Goal: Find contact information: Find contact information

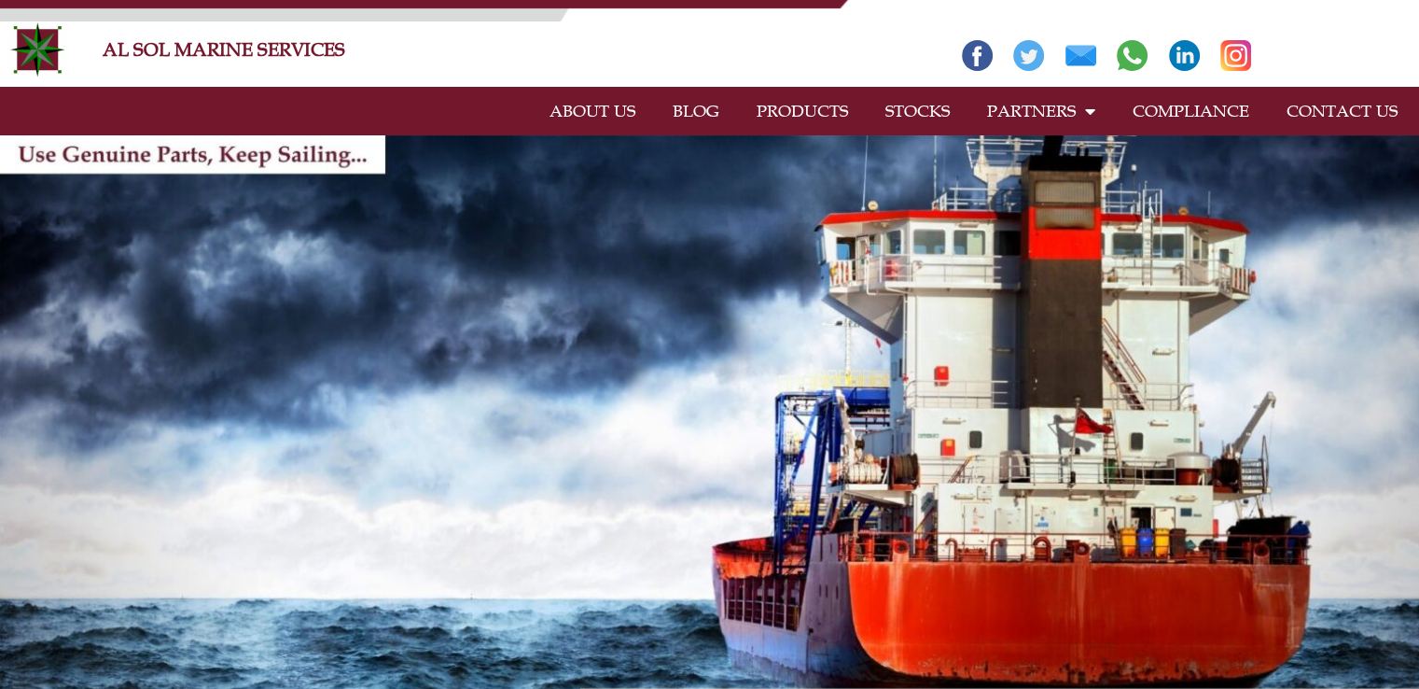
click at [801, 101] on link "PRODUCTS" at bounding box center [802, 111] width 129 height 43
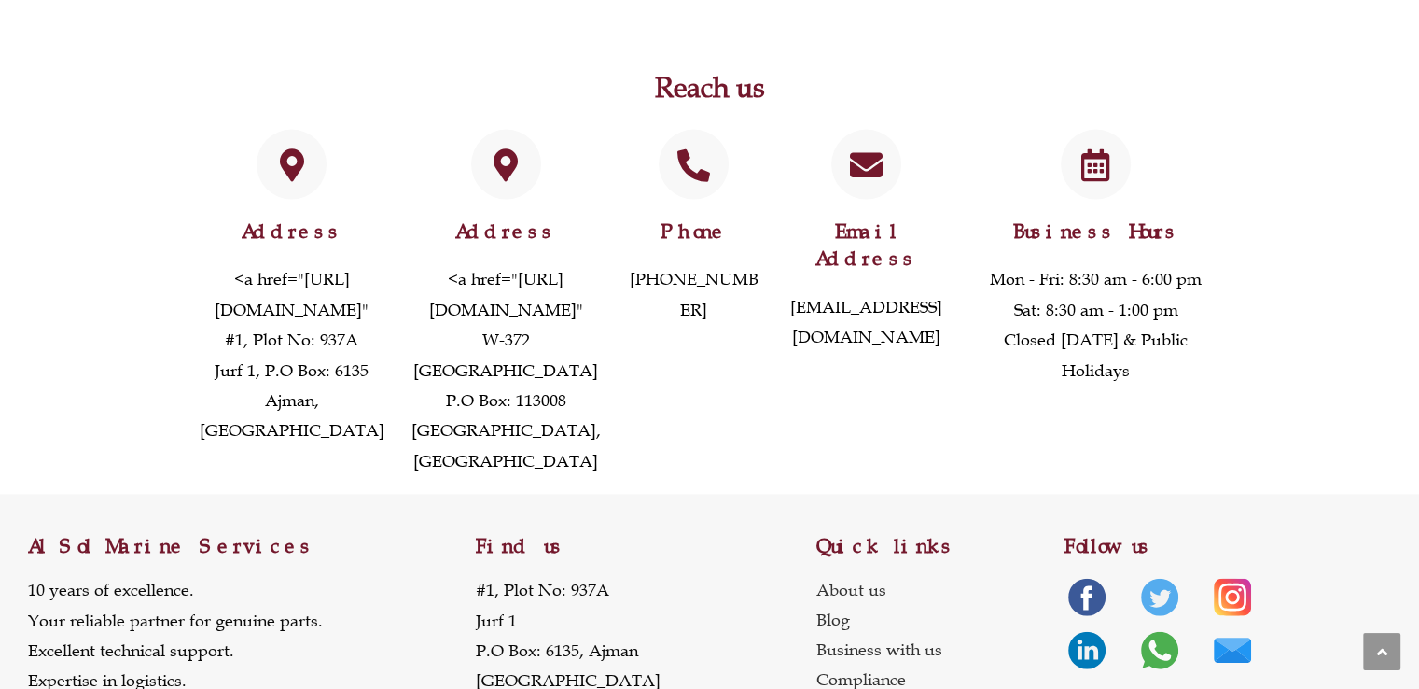
scroll to position [4236, 0]
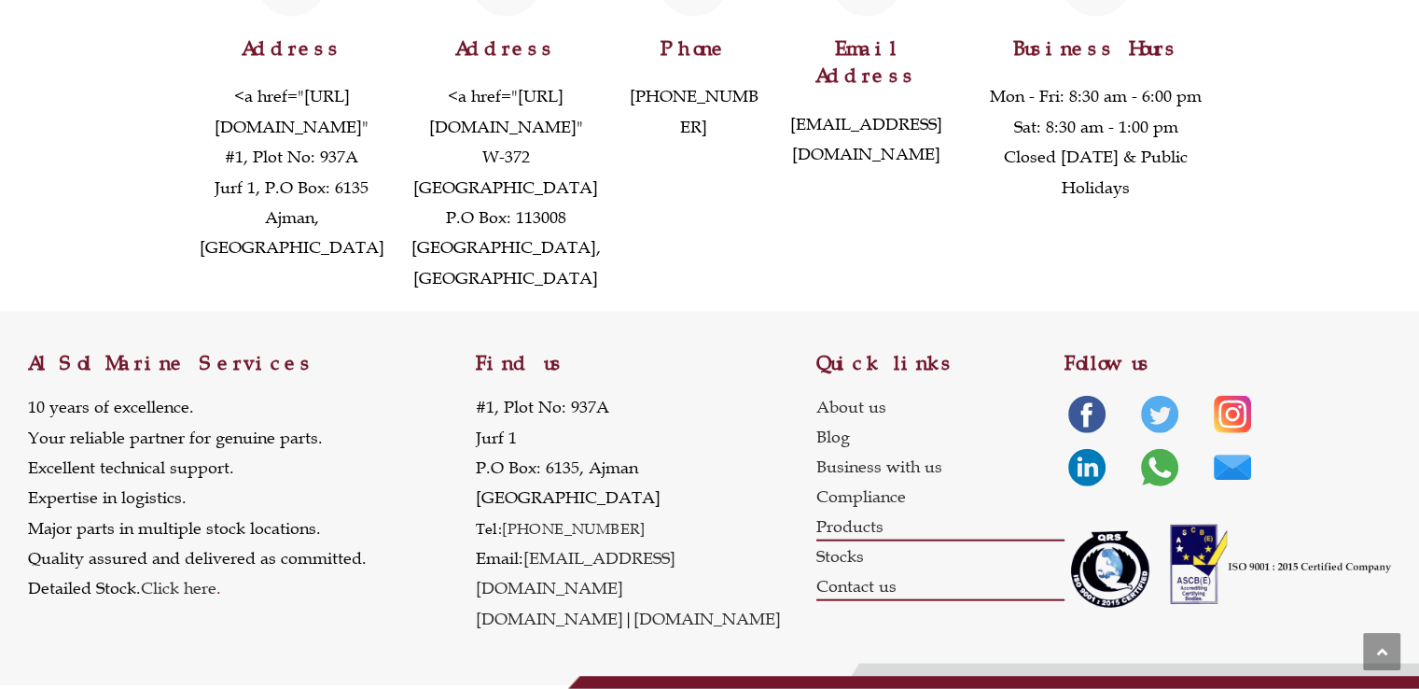
click at [858, 601] on link "Contact us" at bounding box center [940, 586] width 249 height 30
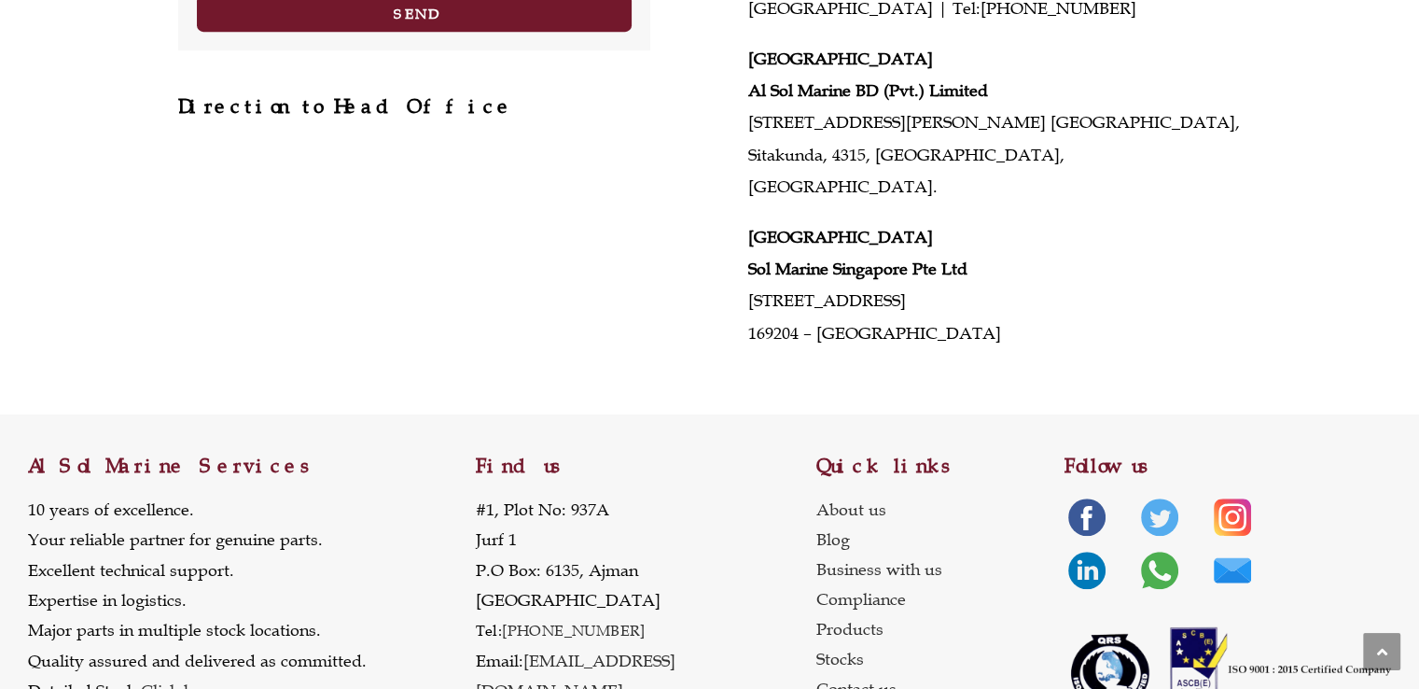
scroll to position [951, 0]
